Goal: Information Seeking & Learning: Understand process/instructions

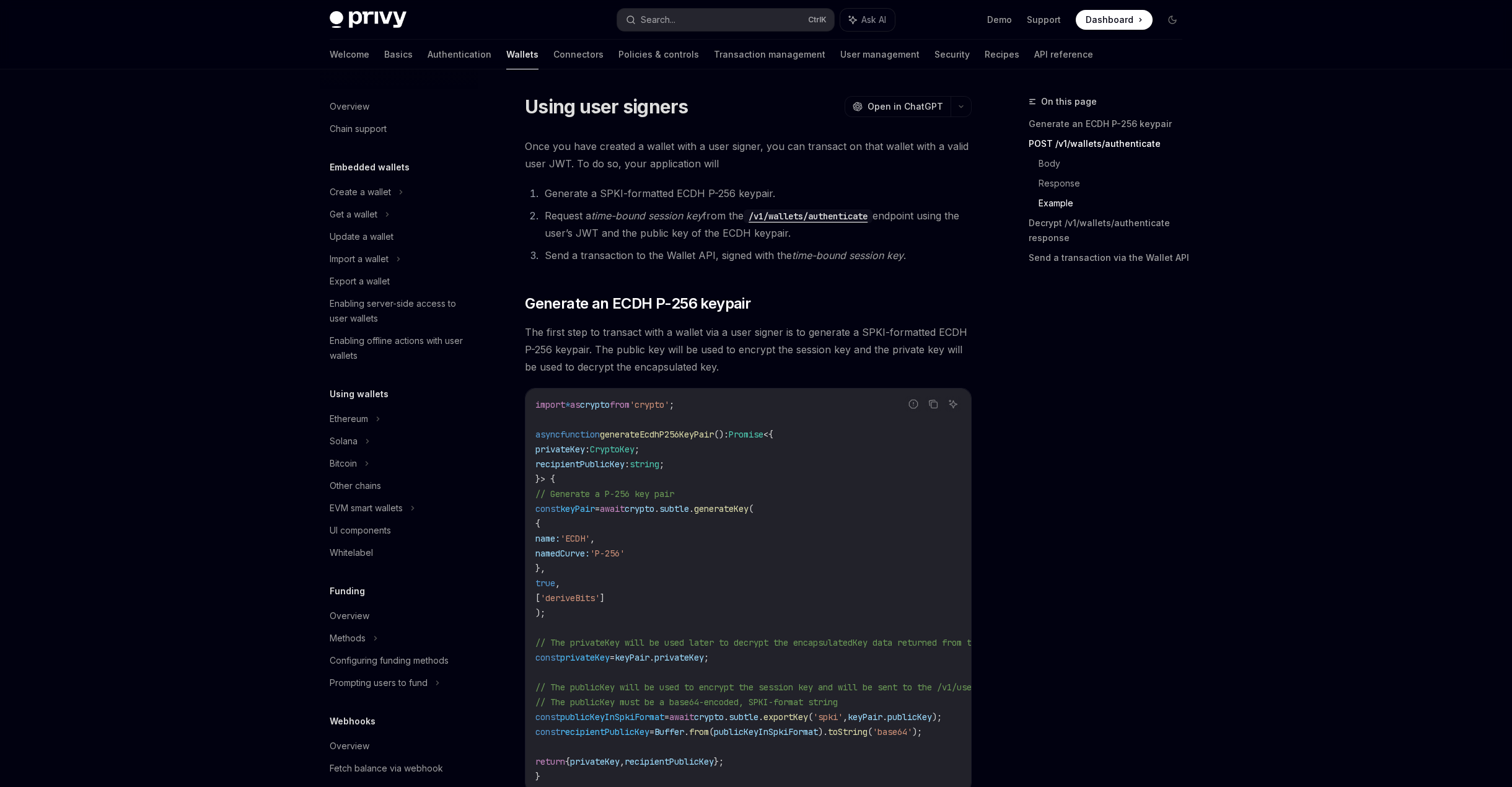
scroll to position [2355, 0]
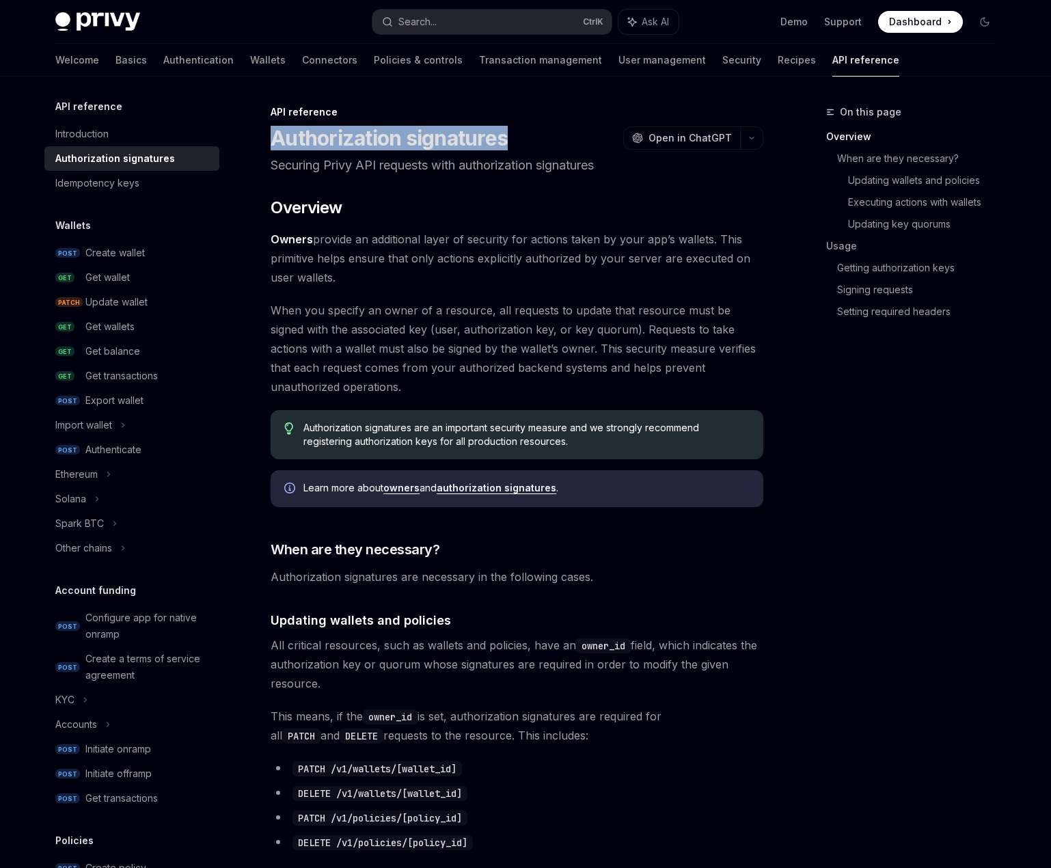
drag, startPoint x: 269, startPoint y: 139, endPoint x: 503, endPoint y: 131, distance: 234.6
drag, startPoint x: 856, startPoint y: 603, endPoint x: 774, endPoint y: 365, distance: 251.8
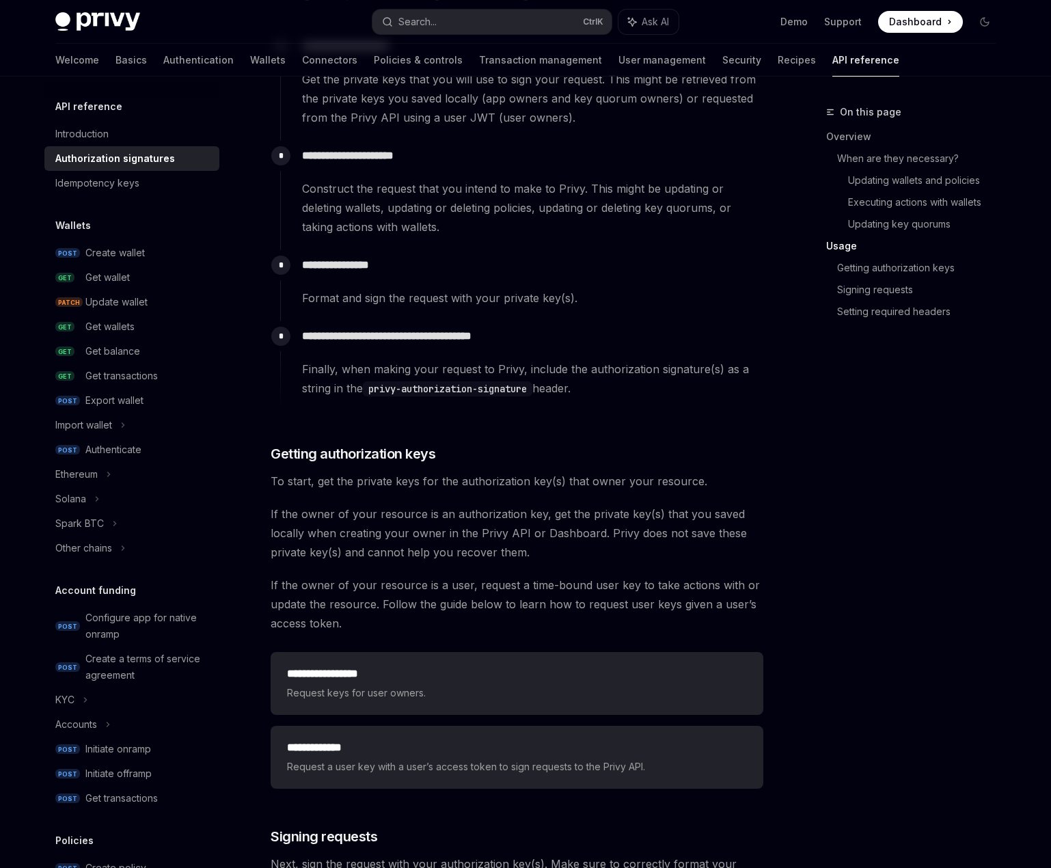
scroll to position [1367, 0]
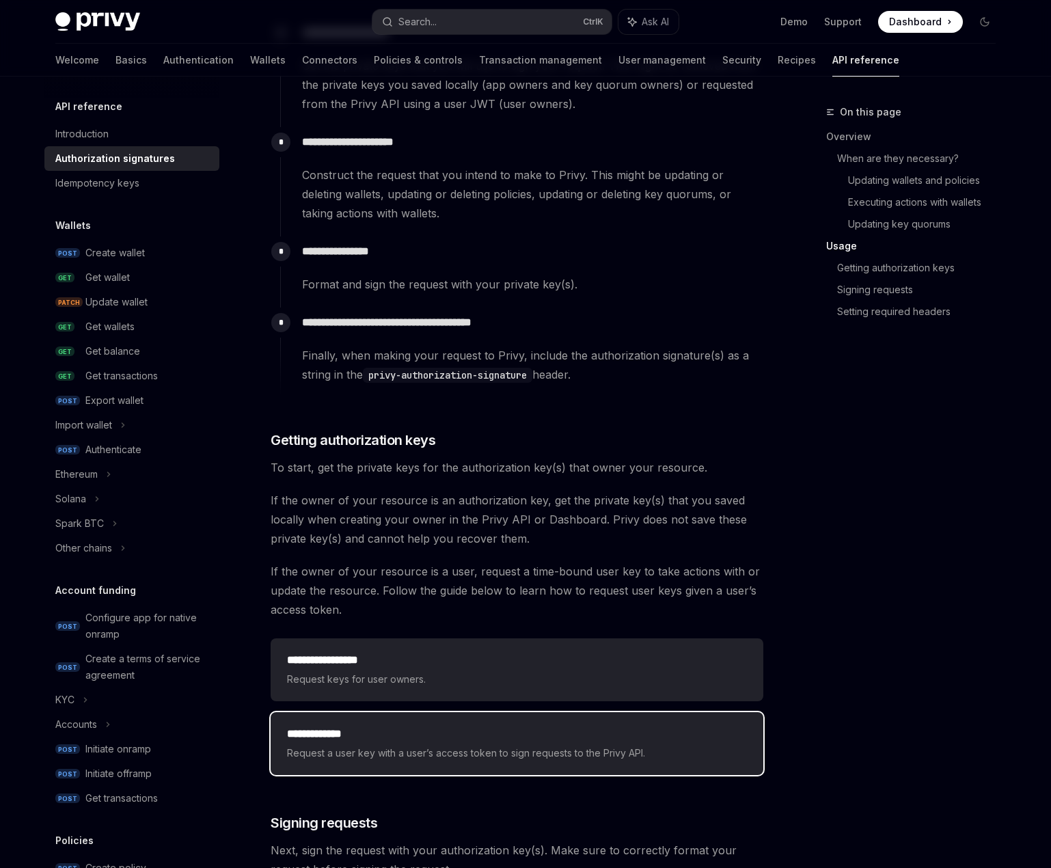
click at [433, 740] on h2 "**********" at bounding box center [517, 734] width 460 height 16
type textarea "*"
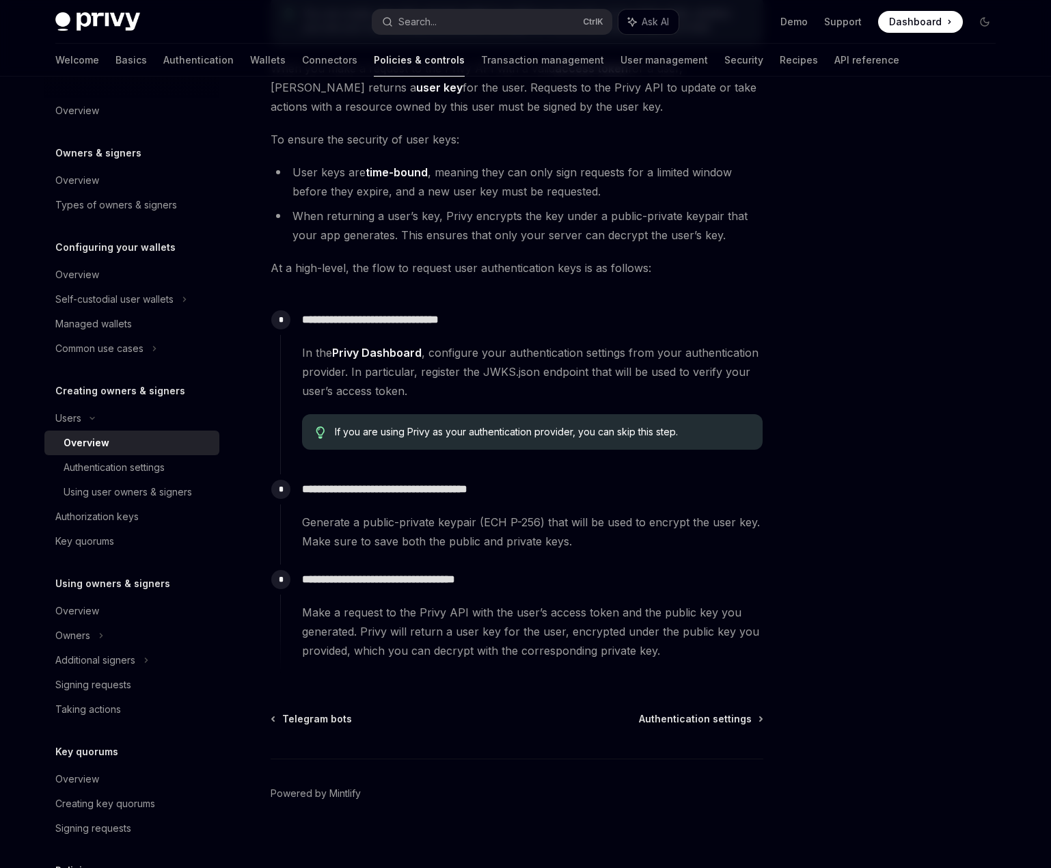
scroll to position [218, 0]
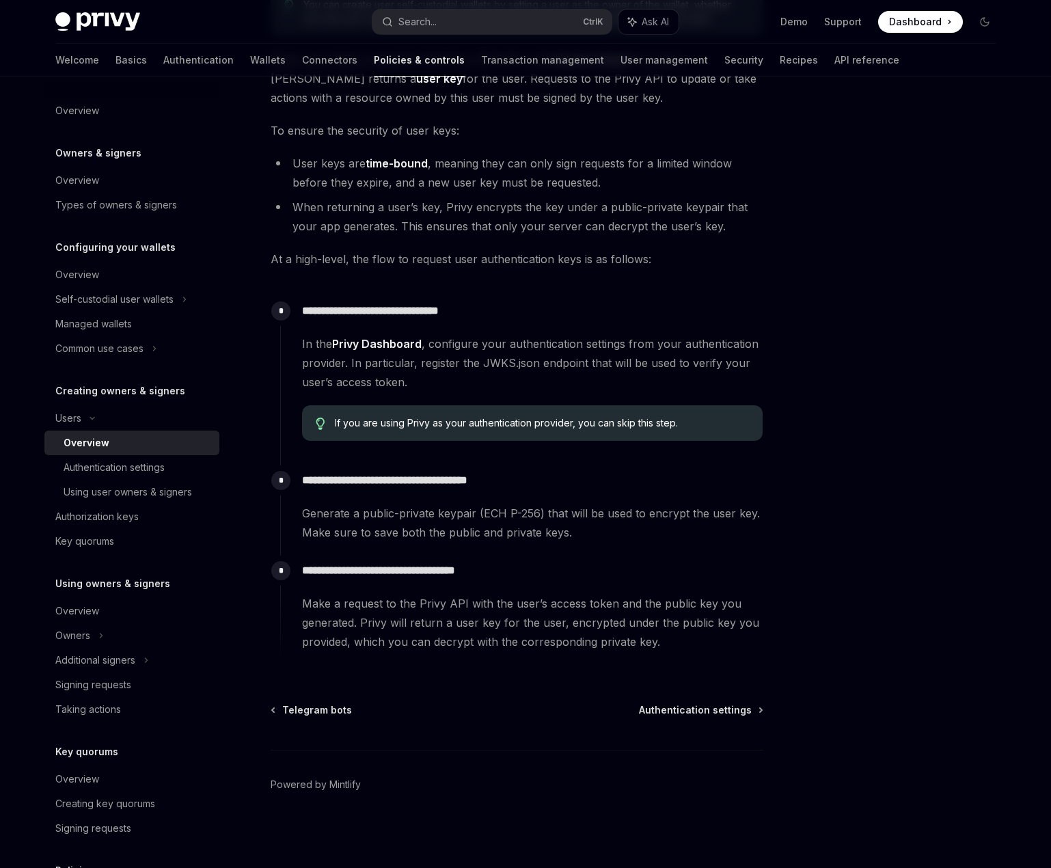
click at [912, 25] on span "Dashboard" at bounding box center [915, 22] width 53 height 14
drag, startPoint x: 360, startPoint y: 420, endPoint x: 466, endPoint y: 421, distance: 106.6
click at [466, 421] on span "If you are using Privy as your authentication provider, you can skip this step." at bounding box center [542, 423] width 415 height 14
click at [390, 424] on span "If you are using Privy as your authentication provider, you can skip this step." at bounding box center [542, 423] width 415 height 14
drag, startPoint x: 496, startPoint y: 416, endPoint x: 589, endPoint y: 418, distance: 93.7
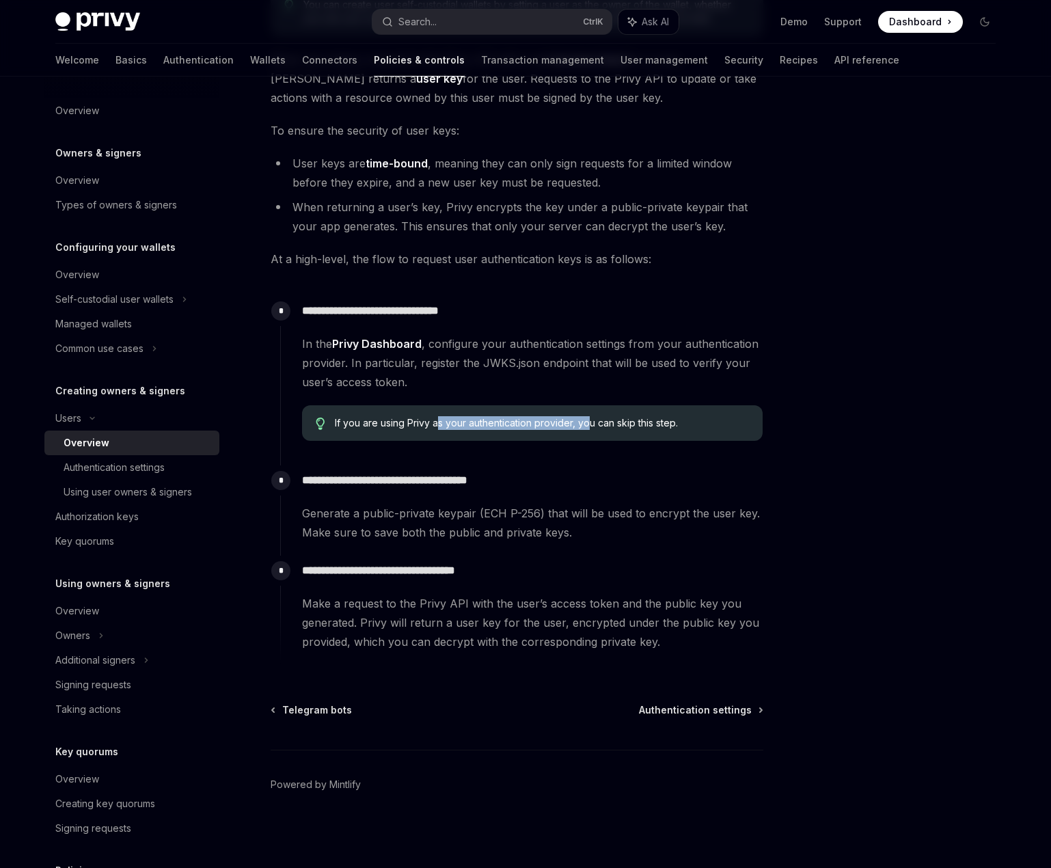
click at [589, 418] on span "If you are using Privy as your authentication provider, you can skip this step." at bounding box center [542, 423] width 415 height 14
click at [565, 426] on span "If you are using Privy as your authentication provider, you can skip this step." at bounding box center [542, 423] width 415 height 14
click at [545, 424] on span "If you are using Privy as your authentication provider, you can skip this step." at bounding box center [542, 423] width 415 height 14
